Goal: Task Accomplishment & Management: Manage account settings

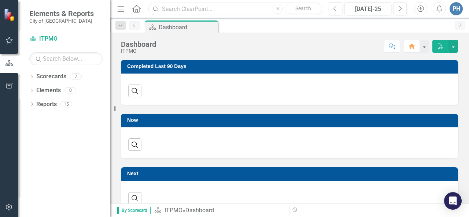
click at [181, 12] on input "text" at bounding box center [236, 9] width 175 height 13
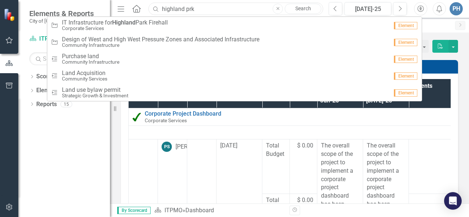
click at [220, 8] on input "highland prk" at bounding box center [236, 9] width 175 height 13
type input "[GEOGRAPHIC_DATA]"
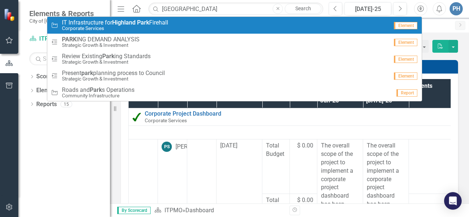
click at [183, 25] on div "Initiative IT Infrastructure for [GEOGRAPHIC_DATA] Firehall Corporate Services" at bounding box center [220, 25] width 338 height 12
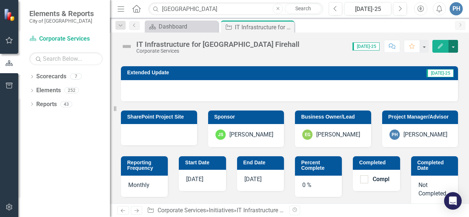
scroll to position [252, 0]
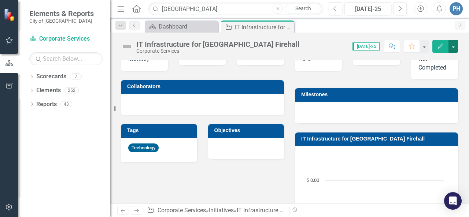
click at [453, 47] on button "button" at bounding box center [454, 46] width 10 height 13
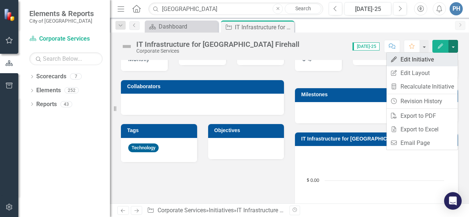
click at [417, 63] on link "Edit Edit Initiative" at bounding box center [422, 60] width 71 height 14
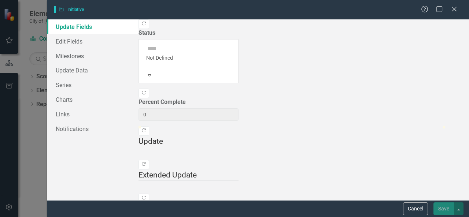
click at [239, 40] on span "Not Defined Expand" at bounding box center [189, 61] width 100 height 44
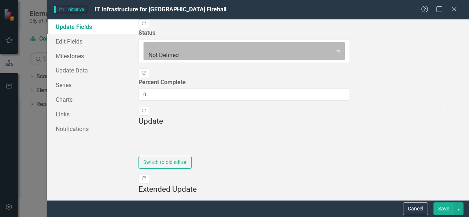
click at [342, 48] on icon "Expand" at bounding box center [338, 51] width 7 height 6
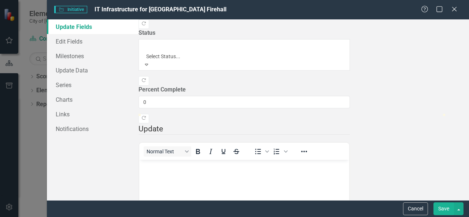
scroll to position [0, 0]
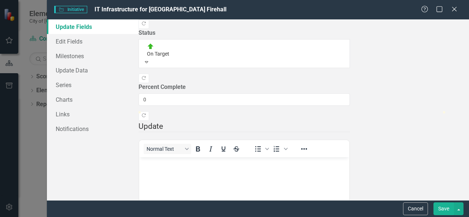
click at [173, 170] on body "Rich Text Area. Press ALT-0 for help." at bounding box center [244, 213] width 210 height 110
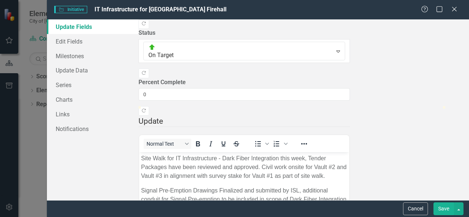
click at [447, 209] on button "Save" at bounding box center [444, 209] width 21 height 13
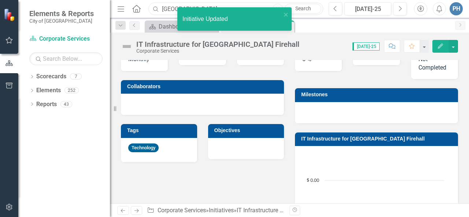
click at [173, 8] on input "[GEOGRAPHIC_DATA]" at bounding box center [236, 9] width 175 height 13
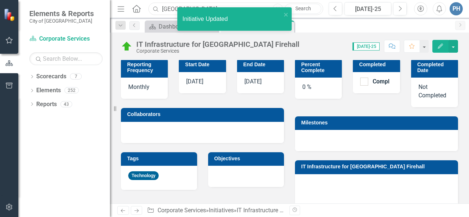
scroll to position [281, 0]
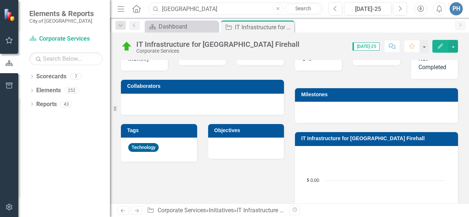
drag, startPoint x: 206, startPoint y: 8, endPoint x: 141, endPoint y: 8, distance: 65.3
click at [141, 8] on div "Menu Home Search [GEOGRAPHIC_DATA] Close Search" at bounding box center [219, 9] width 206 height 14
type input "station alerting"
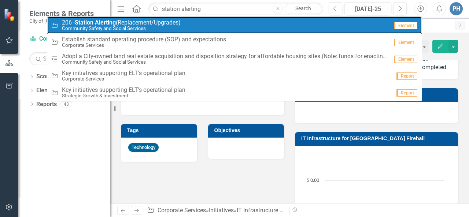
drag, startPoint x: 121, startPoint y: 27, endPoint x: 125, endPoint y: 30, distance: 5.5
click at [121, 27] on small "Community Safety and Social Services" at bounding box center [121, 29] width 119 height 6
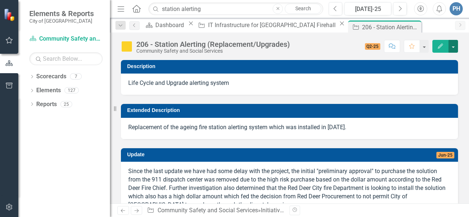
click at [454, 47] on button "button" at bounding box center [454, 46] width 10 height 13
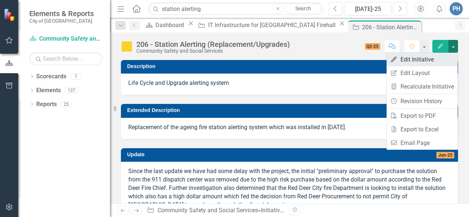
click at [420, 60] on link "Edit Edit Initiative" at bounding box center [422, 60] width 71 height 14
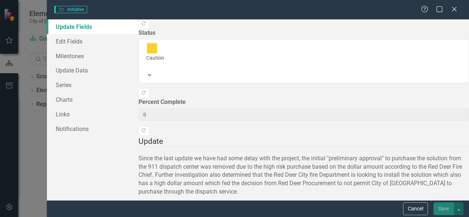
type input "0"
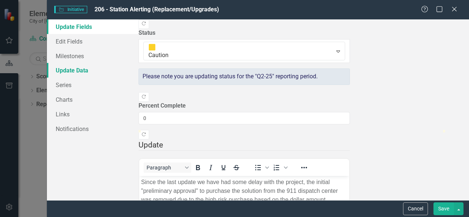
click at [76, 66] on link "Update Data" at bounding box center [93, 70] width 92 height 15
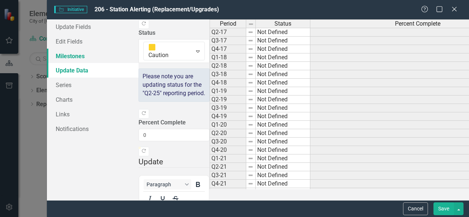
click at [72, 55] on link "Milestones" at bounding box center [93, 56] width 92 height 15
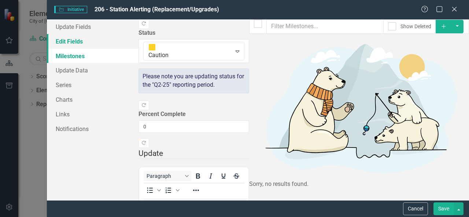
click at [90, 39] on link "Edit Fields" at bounding box center [93, 41] width 92 height 15
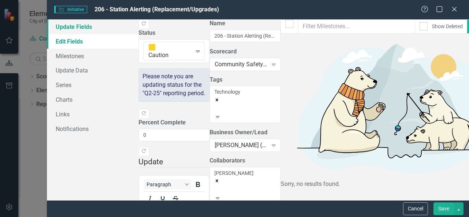
click at [95, 30] on link "Update Fields" at bounding box center [93, 26] width 92 height 15
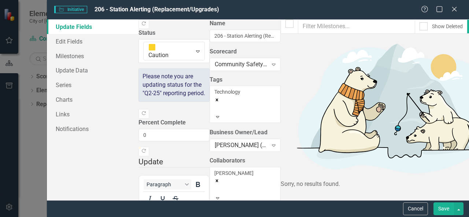
click at [210, 136] on div ""Update" fields in ClearPoint are the fields that change from reporting period …" at bounding box center [174, 109] width 71 height 181
click at [453, 9] on icon "Close" at bounding box center [454, 9] width 9 height 7
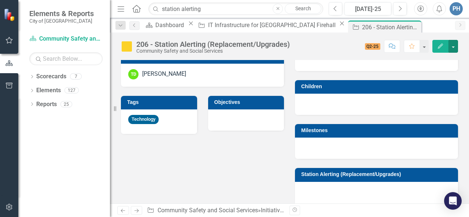
scroll to position [505, 0]
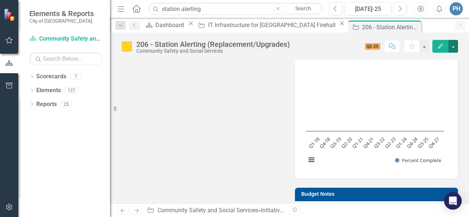
click at [458, 48] on button "button" at bounding box center [454, 46] width 10 height 13
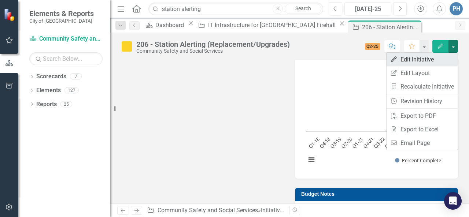
click at [432, 59] on link "Edit Edit Initiative" at bounding box center [422, 60] width 71 height 14
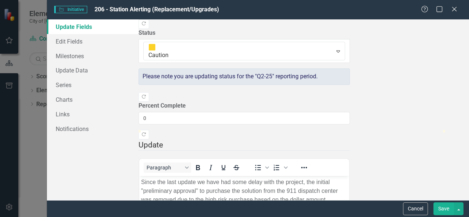
scroll to position [74, 0]
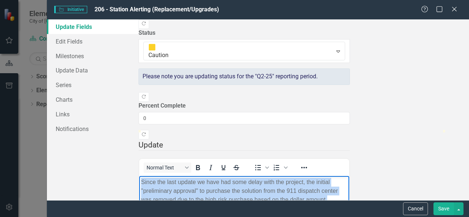
drag, startPoint x: 354, startPoint y: 255, endPoint x: 84, endPoint y: 180, distance: 280.0
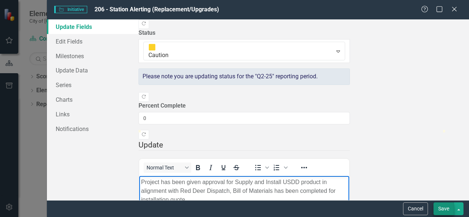
click at [444, 207] on button "Save" at bounding box center [444, 209] width 21 height 13
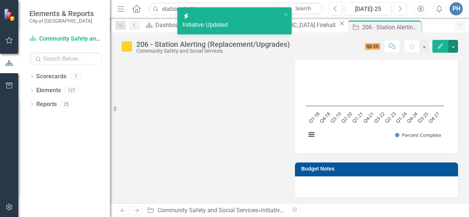
scroll to position [480, 0]
